Goal: Register for event/course

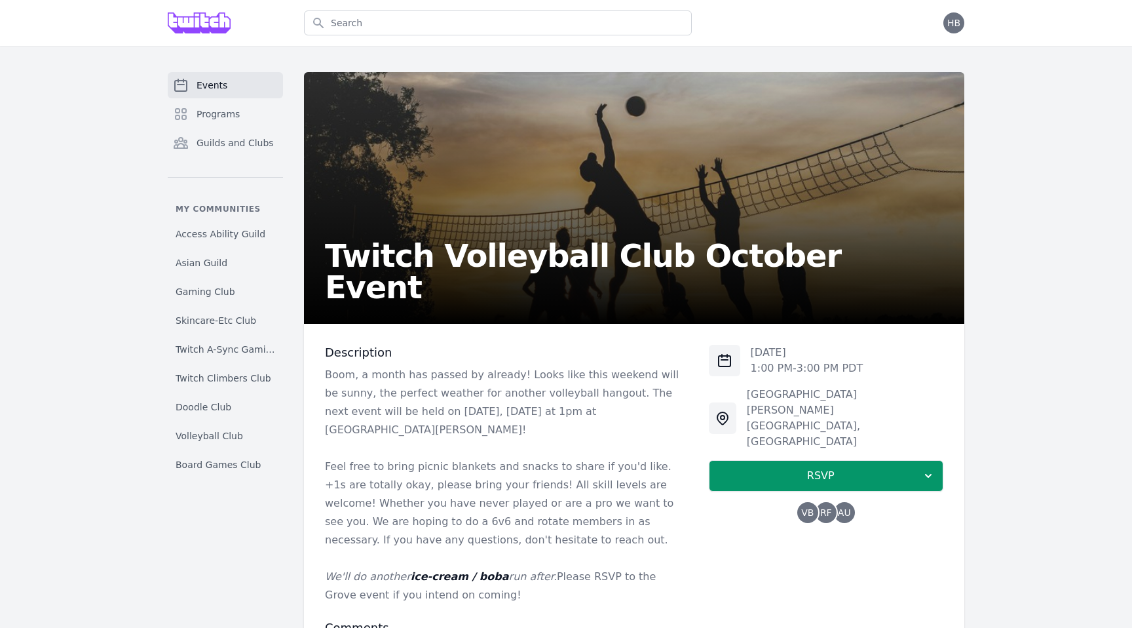
click at [830, 508] on span "RF" at bounding box center [827, 512] width 12 height 9
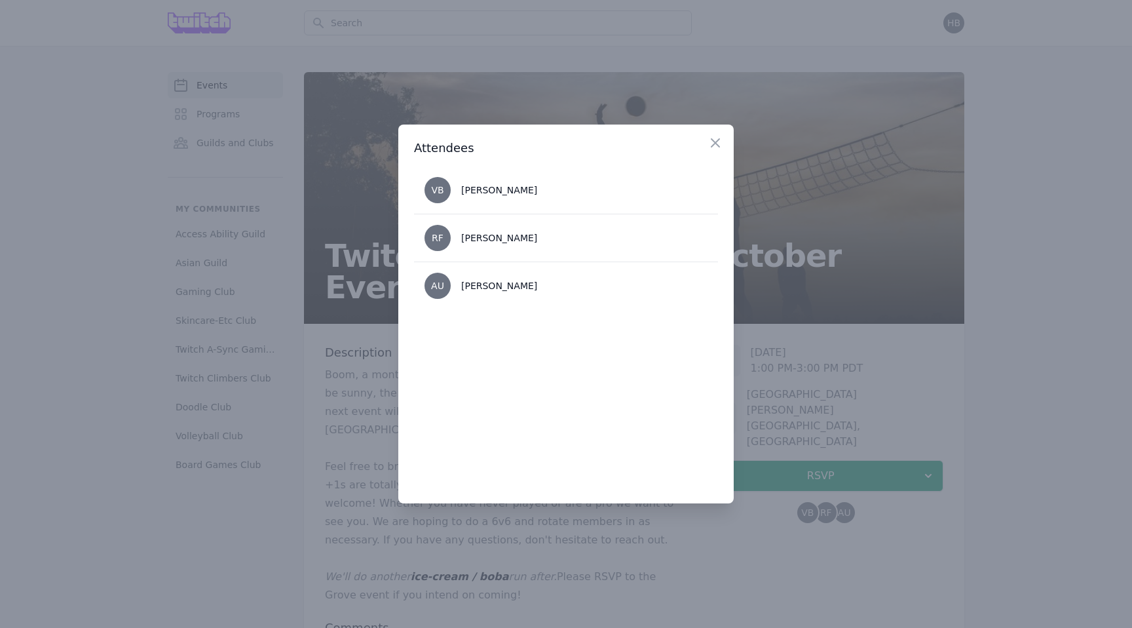
click at [837, 500] on div at bounding box center [566, 314] width 1132 height 628
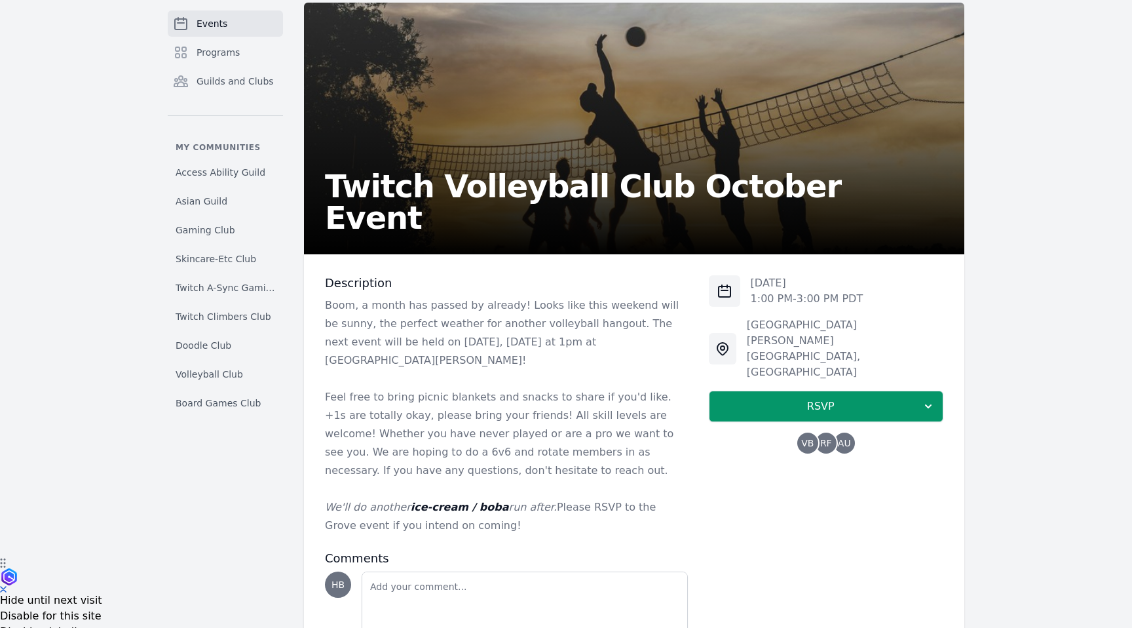
scroll to position [134, 0]
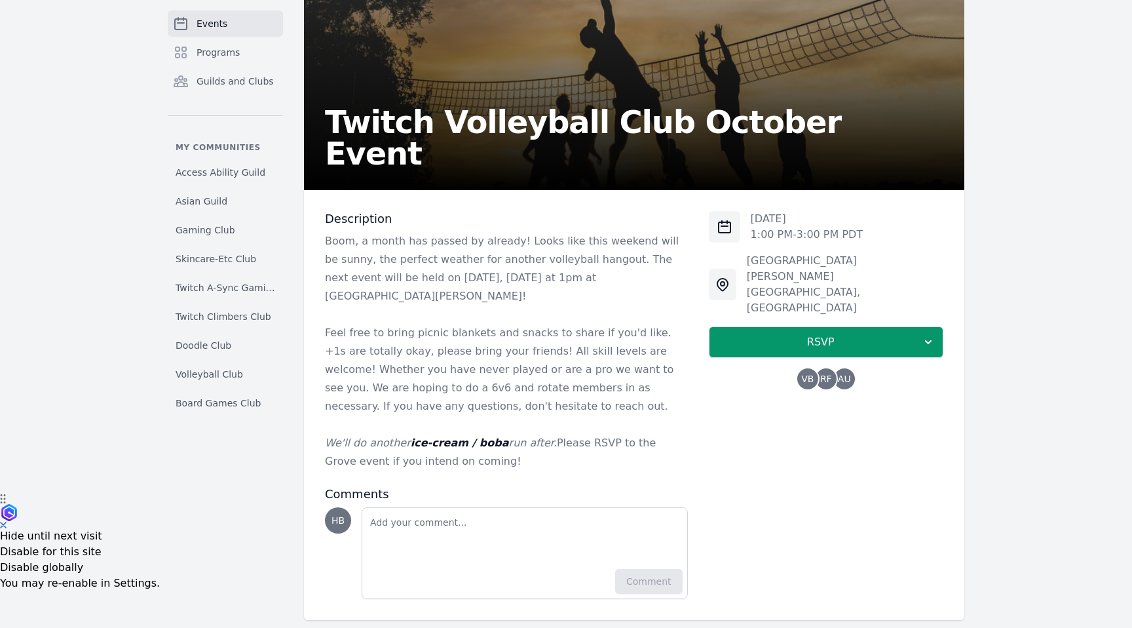
click at [837, 500] on div "Sat, Oct 11, 2025 1:00 PM - 3:00 PM PDT Mission Dolores Park 19th Street , San …" at bounding box center [826, 405] width 235 height 388
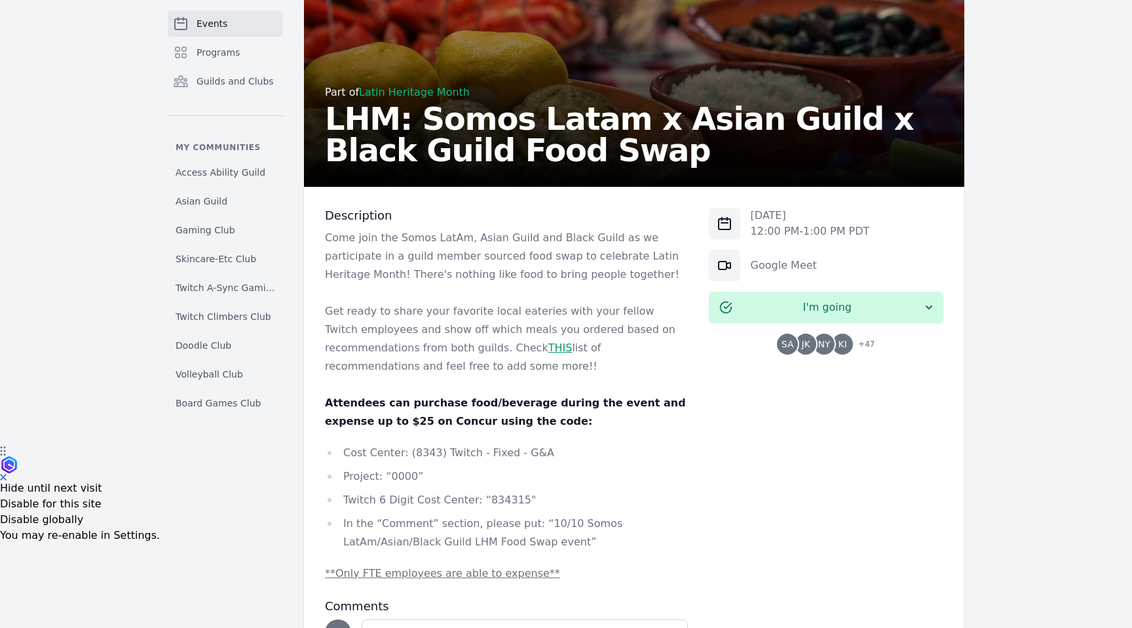
scroll to position [183, 0]
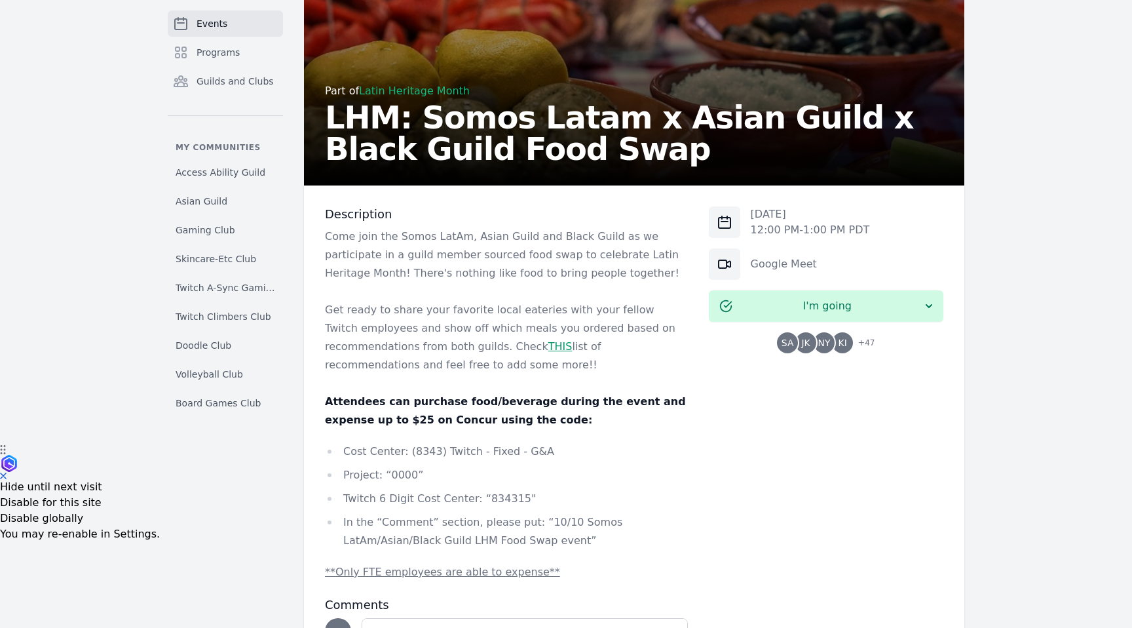
click at [549, 342] on link "THIS" at bounding box center [561, 346] width 24 height 12
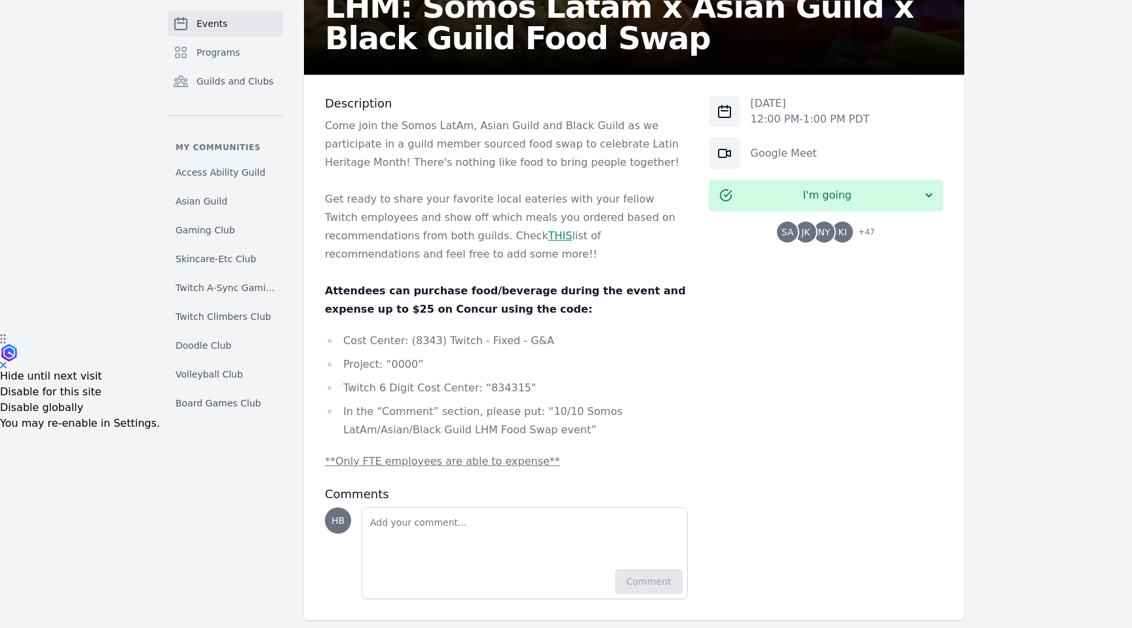
scroll to position [307, 0]
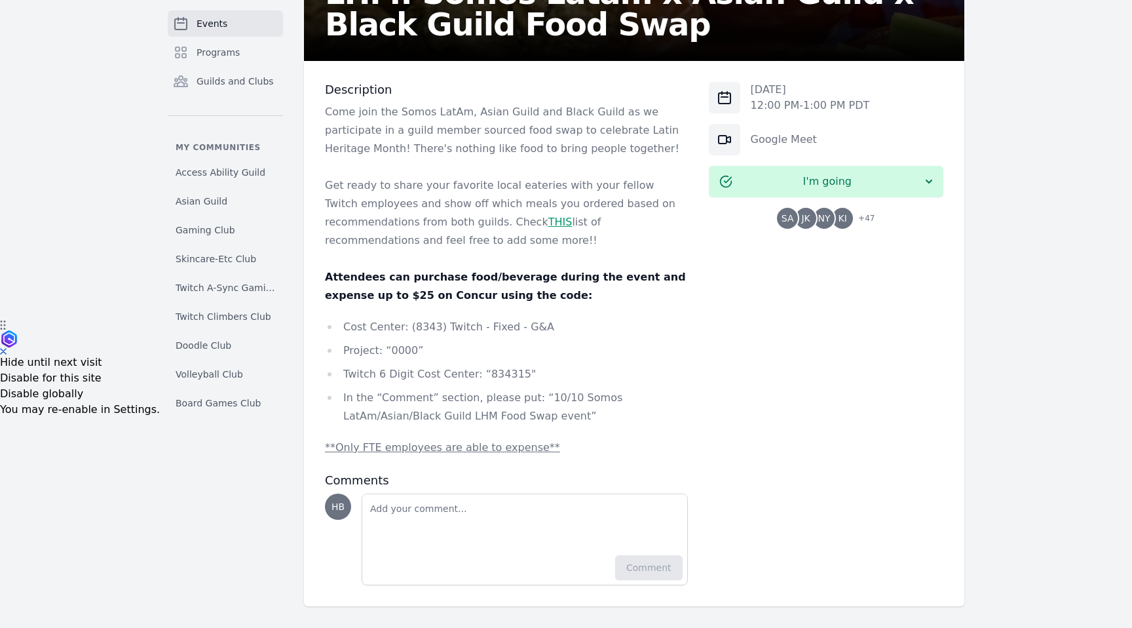
click at [549, 218] on link "THIS" at bounding box center [561, 222] width 24 height 12
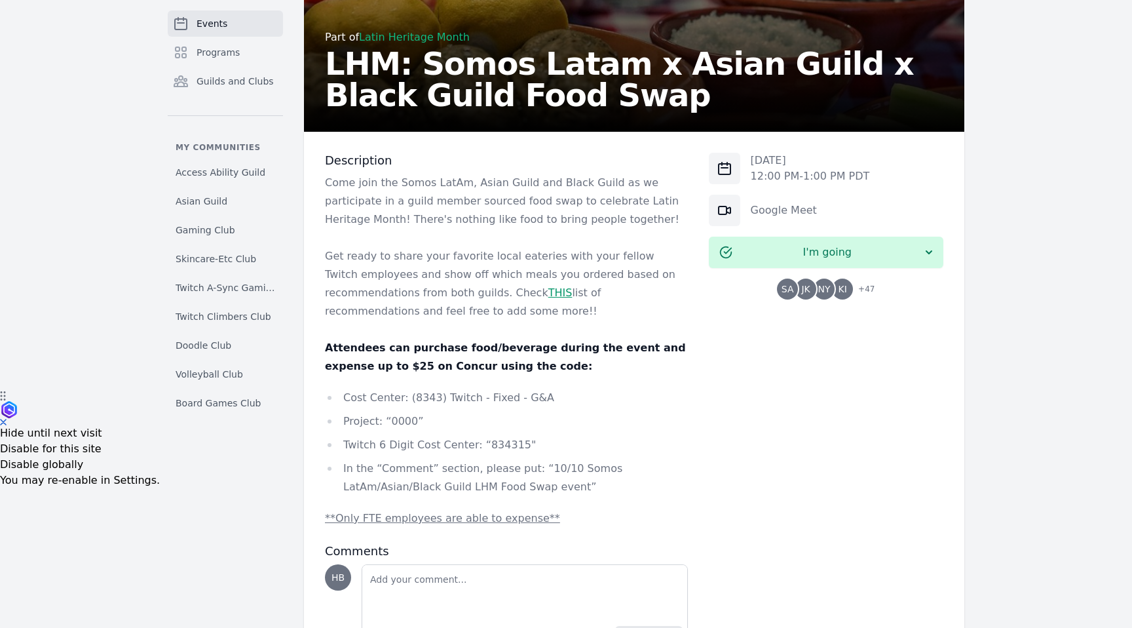
scroll to position [0, 0]
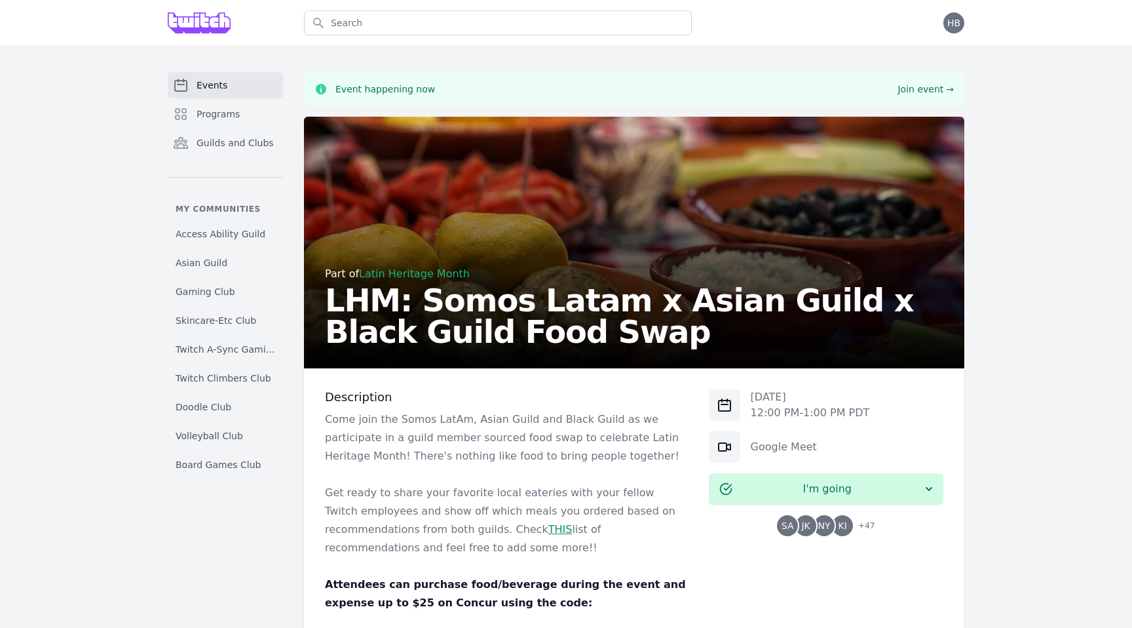
click at [358, 301] on h2 "LHM: Somos Latam x Asian Guild x Black Guild Food Swap" at bounding box center [634, 315] width 619 height 63
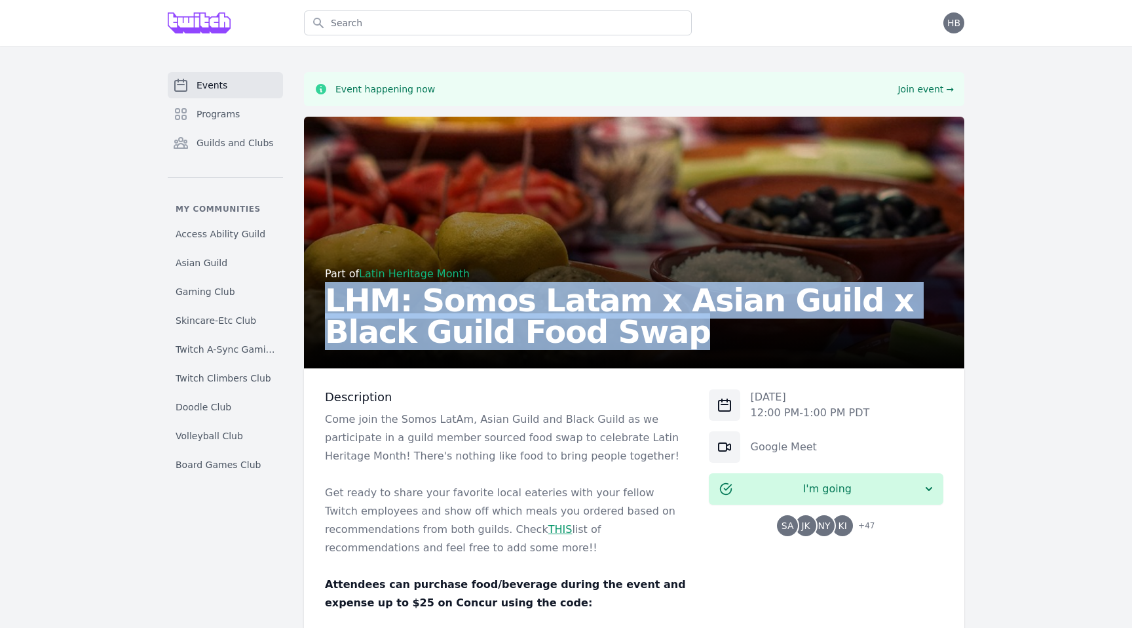
drag, startPoint x: 358, startPoint y: 301, endPoint x: 541, endPoint y: 326, distance: 185.1
click at [541, 326] on h2 "LHM: Somos Latam x Asian Guild x Black Guild Food Swap" at bounding box center [634, 315] width 619 height 63
copy h2 "LHM: Somos Latam x Asian Guild x Black Guild Food Swap"
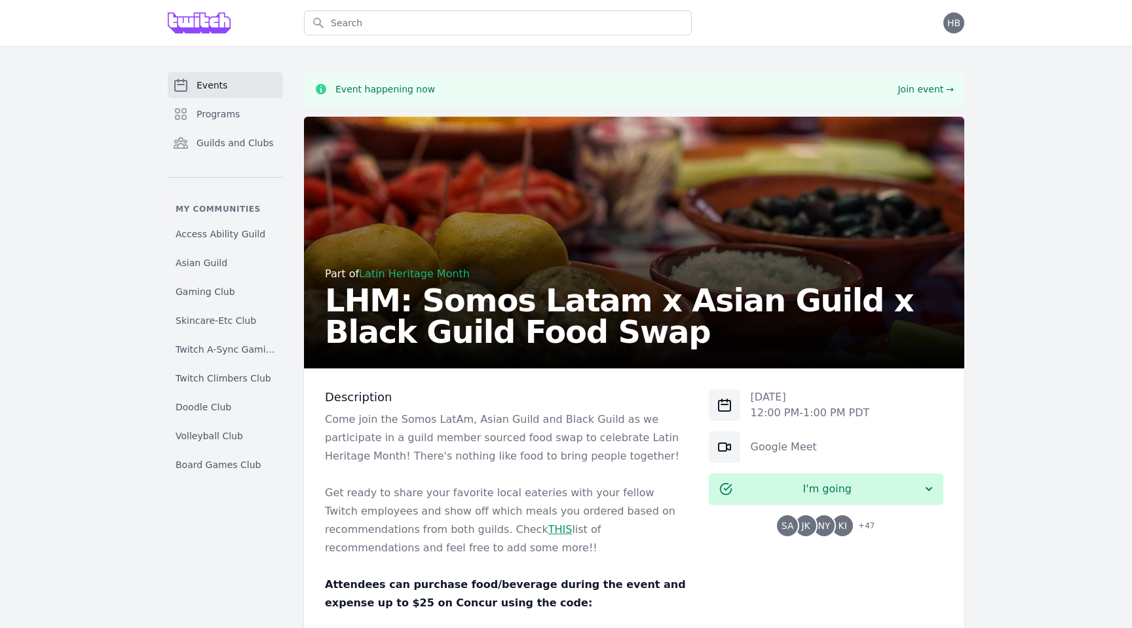
click at [657, 474] on p at bounding box center [506, 474] width 363 height 18
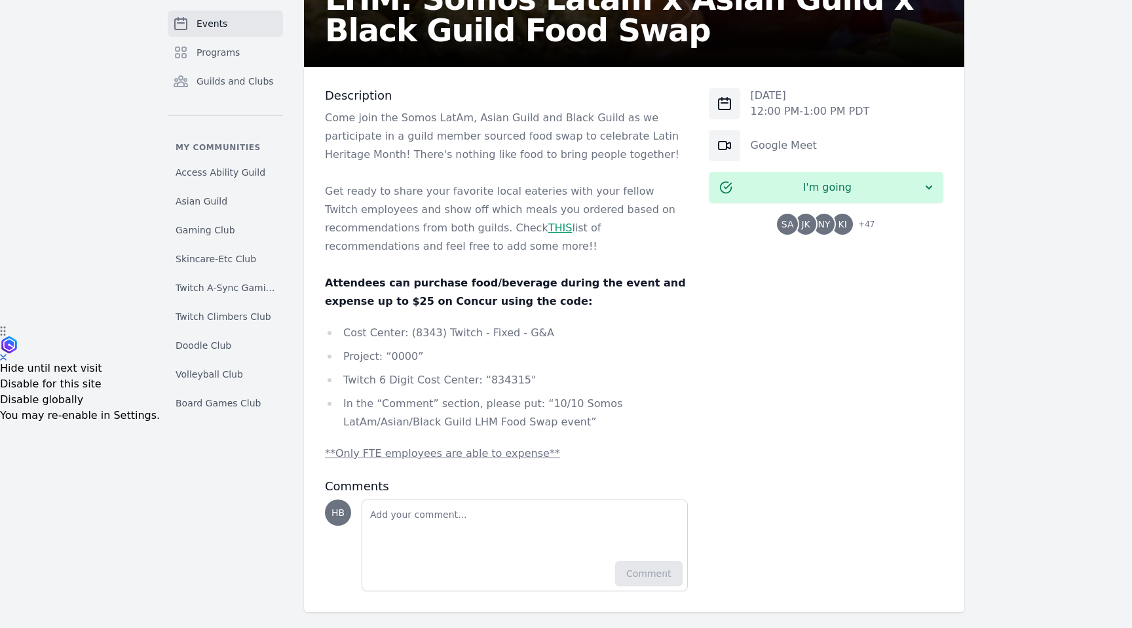
scroll to position [298, 0]
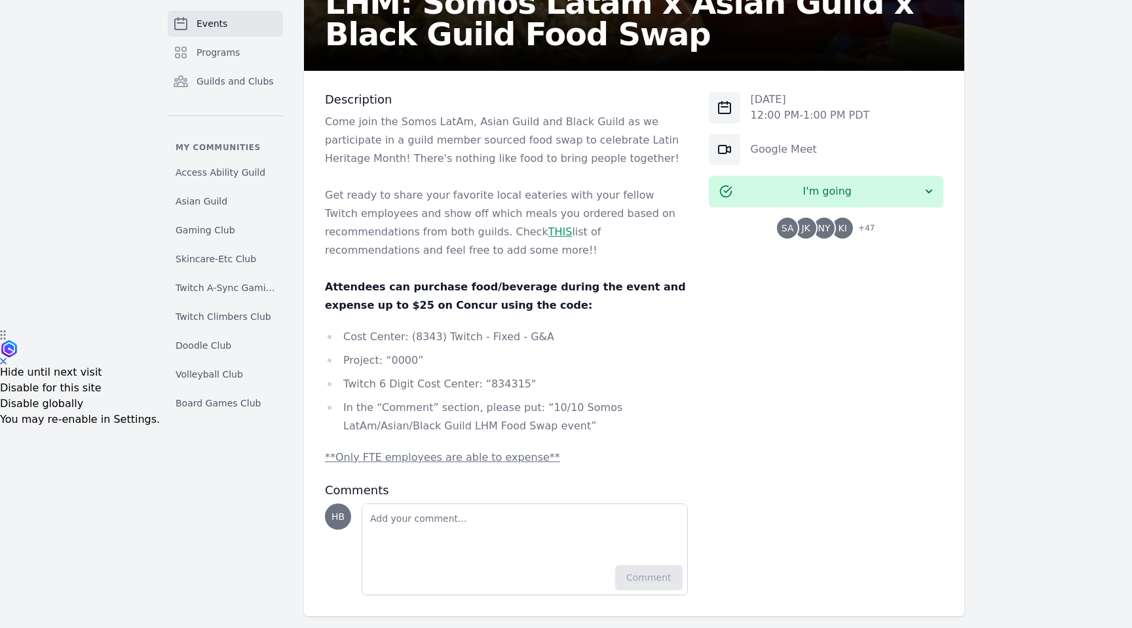
click at [497, 388] on li "Twitch 6 Digit Cost Center: “834315"" at bounding box center [506, 384] width 363 height 18
copy li "834315"
click at [425, 338] on li "Cost Center: (8343) Twitch - Fixed - G&A" at bounding box center [506, 337] width 363 height 18
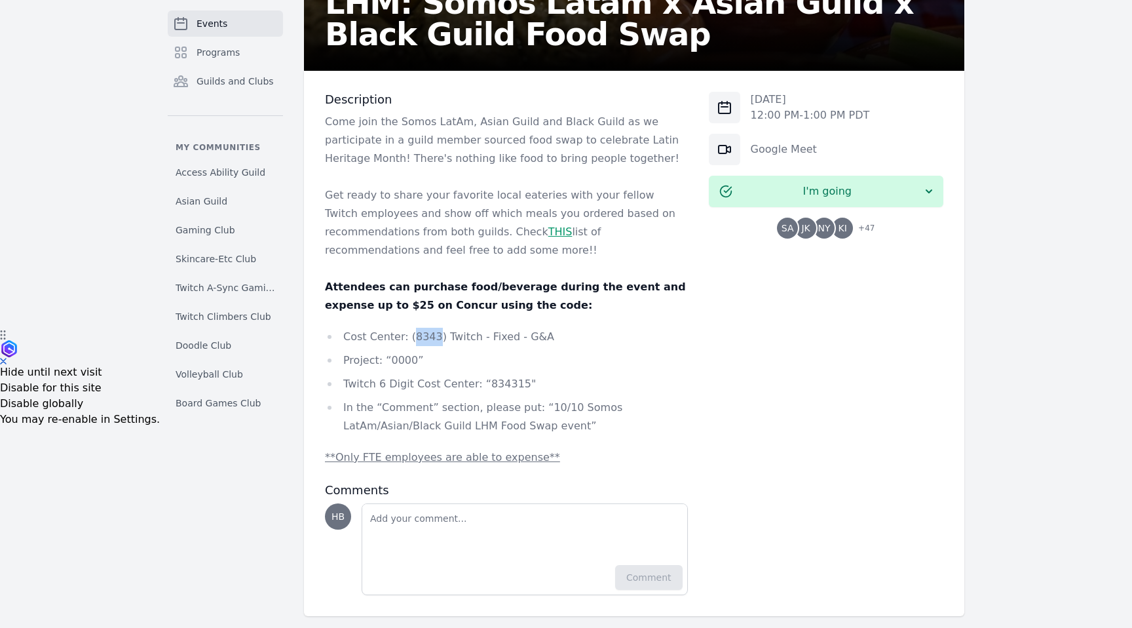
copy li "8343"
drag, startPoint x: 531, startPoint y: 410, endPoint x: 503, endPoint y: 422, distance: 29.9
click at [503, 422] on li "In the “Comment” section, please put: “10/10 Somos LatAm/Asian/Black Guild LHM …" at bounding box center [506, 416] width 363 height 37
drag, startPoint x: 476, startPoint y: 425, endPoint x: 532, endPoint y: 411, distance: 57.4
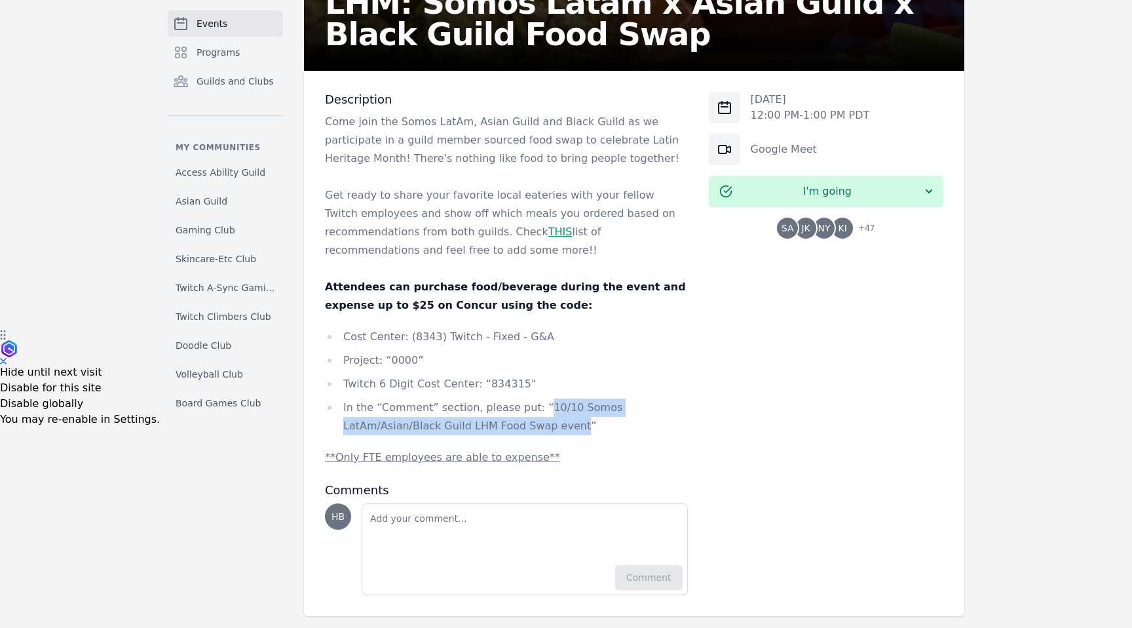
click at [532, 411] on li "In the “Comment” section, please put: “10/10 Somos LatAm/Asian/Black Guild LHM …" at bounding box center [506, 416] width 363 height 37
copy li "10/10 Somos LatAm/Asian/Black Guild LHM Food Swap event"
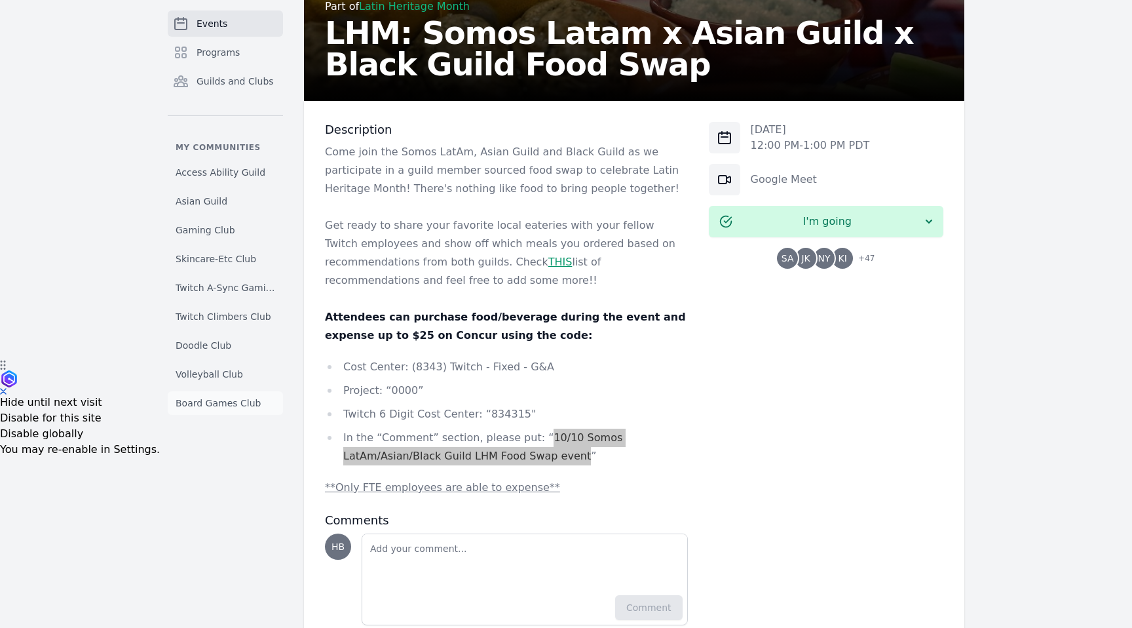
scroll to position [263, 0]
